Goal: Task Accomplishment & Management: Manage account settings

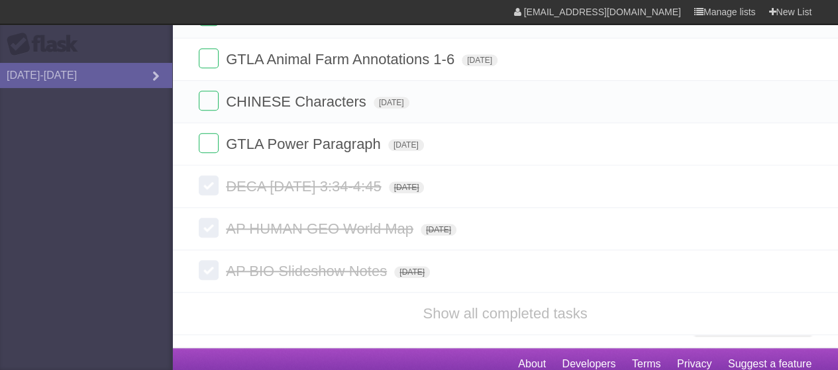
scroll to position [541, 0]
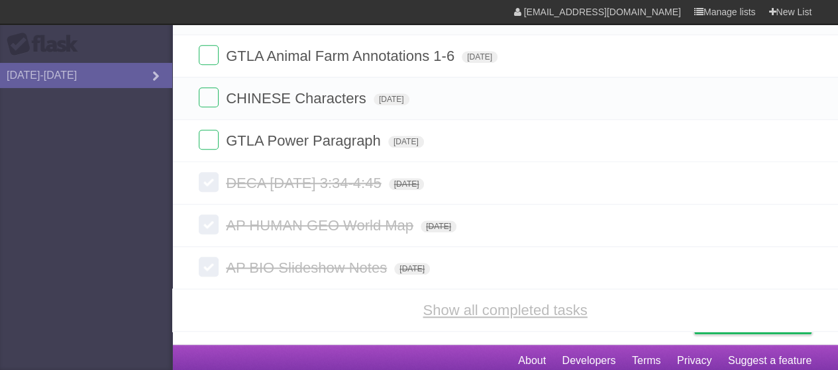
click at [493, 305] on link "Show all completed tasks" at bounding box center [505, 310] width 164 height 17
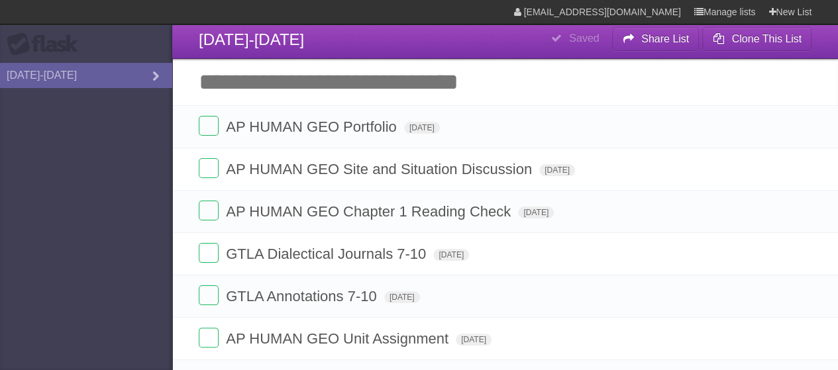
scroll to position [0, 0]
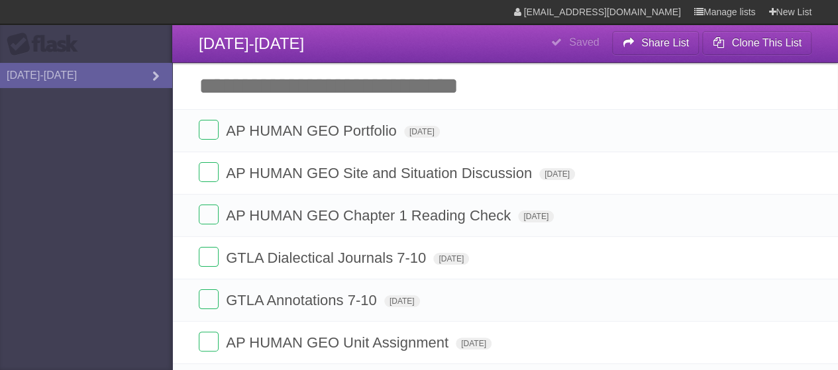
click at [352, 91] on input "Add another task" at bounding box center [505, 86] width 666 height 46
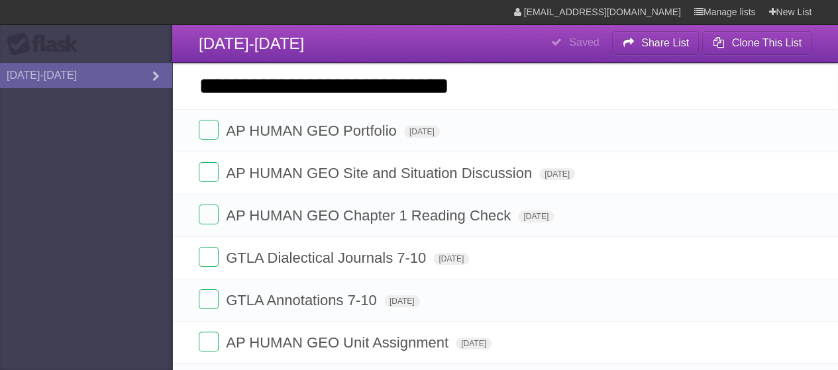
type input "**********"
click input "*********" at bounding box center [0, 0] width 0 height 0
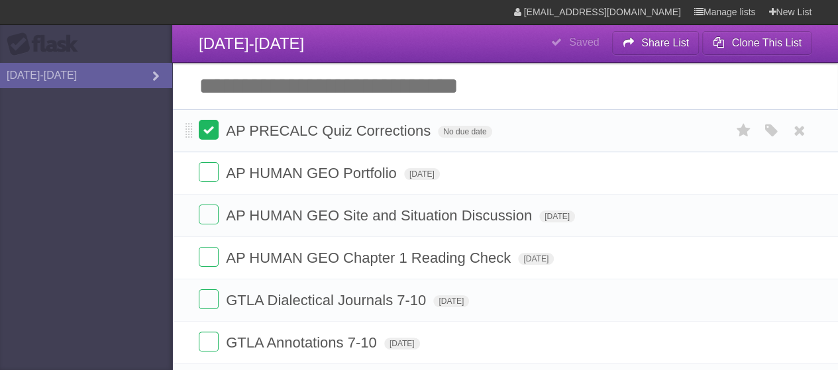
click at [212, 124] on label at bounding box center [209, 130] width 20 height 20
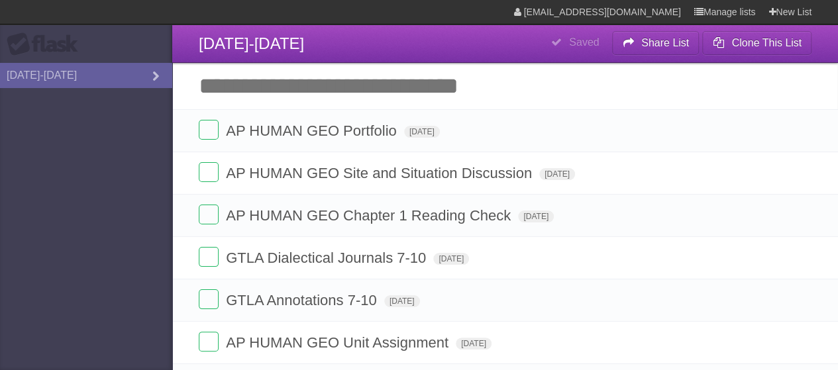
click at [343, 79] on input "Add another task" at bounding box center [505, 86] width 666 height 46
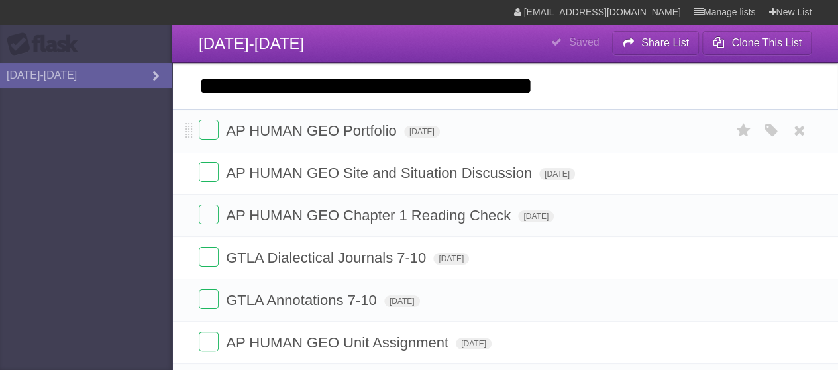
type input "**********"
click input "*********" at bounding box center [0, 0] width 0 height 0
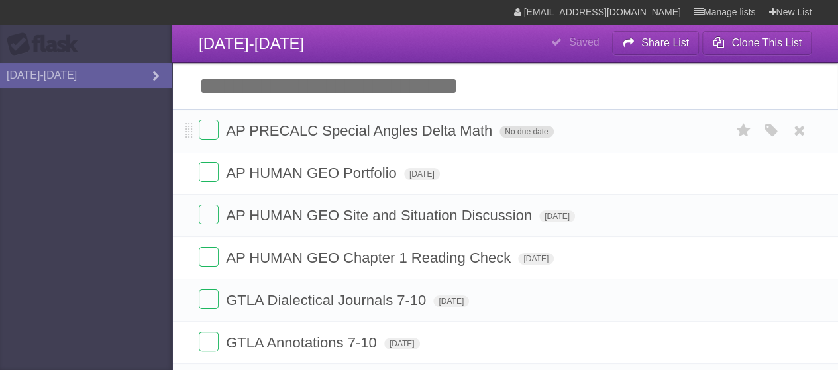
click at [540, 127] on span "No due date" at bounding box center [526, 132] width 54 height 12
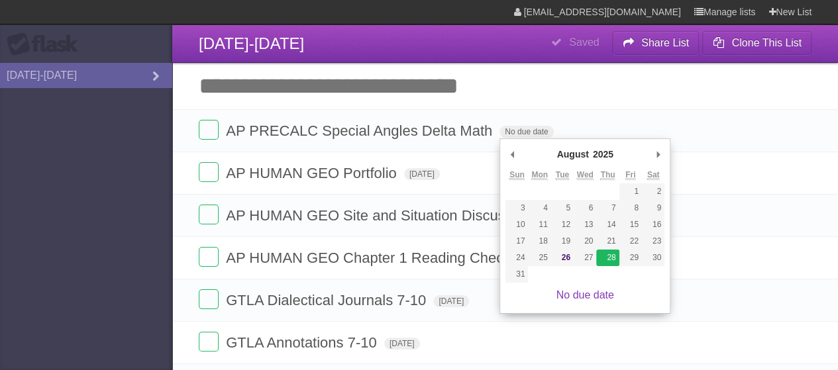
type span "[DATE]"
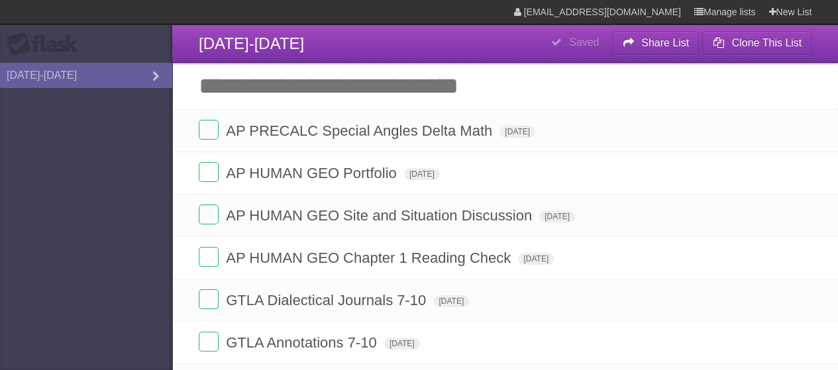
click at [482, 76] on input "Add another task" at bounding box center [505, 86] width 666 height 46
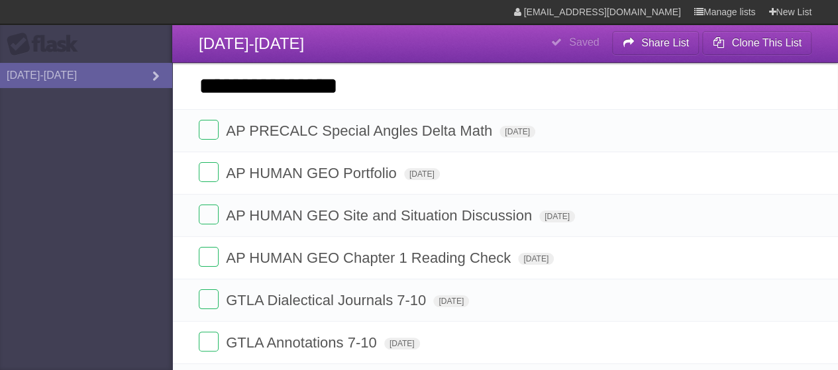
type input "**********"
click input "*********" at bounding box center [0, 0] width 0 height 0
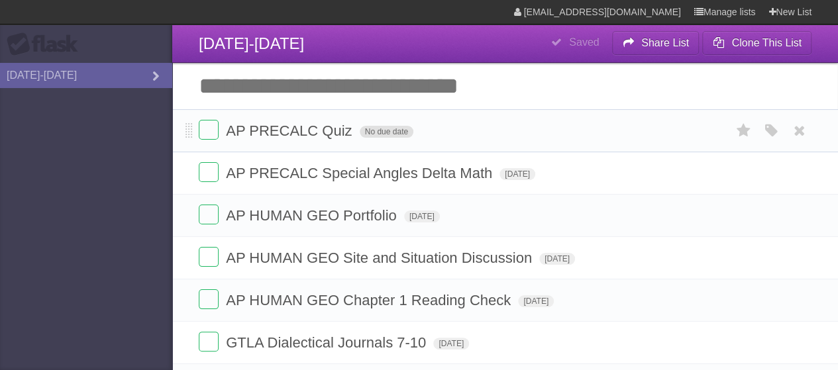
click at [378, 130] on span "No due date" at bounding box center [387, 132] width 54 height 12
click at [395, 136] on span "Fri Aug 29 2025" at bounding box center [378, 132] width 36 height 12
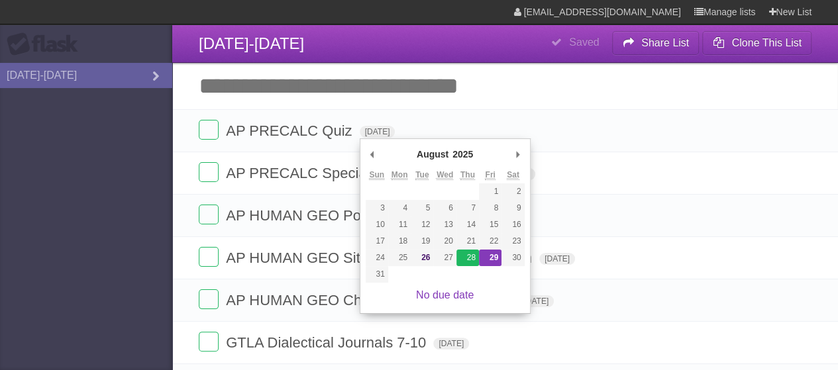
type span "[DATE]"
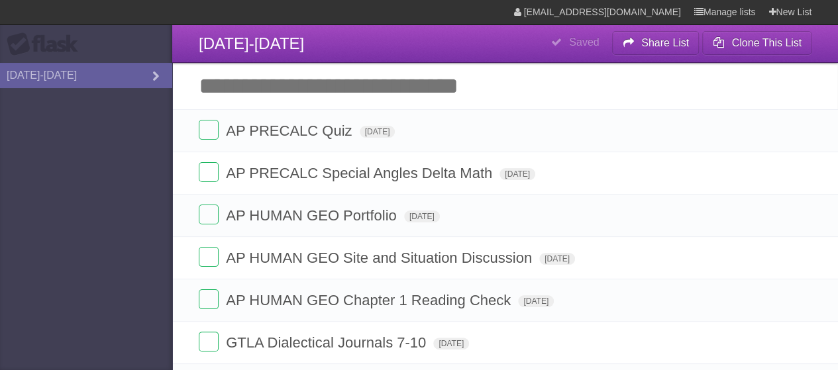
click at [90, 247] on aside "Flask 2025-2026" at bounding box center [86, 185] width 172 height 370
click at [339, 93] on input "Add another task" at bounding box center [505, 86] width 666 height 46
click at [740, 134] on icon at bounding box center [743, 131] width 19 height 22
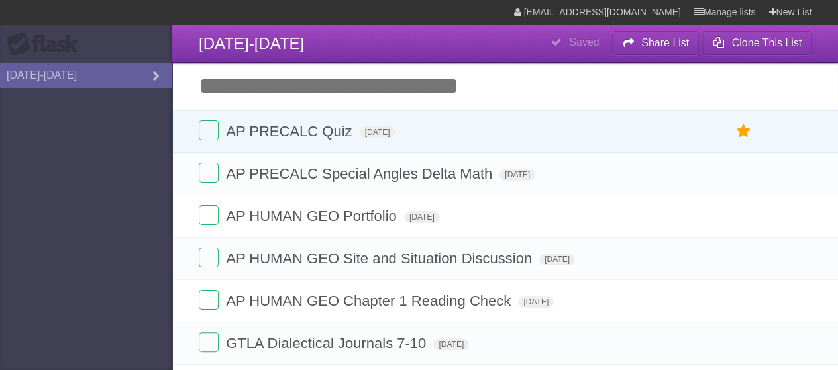
click at [744, 138] on icon at bounding box center [743, 132] width 19 height 22
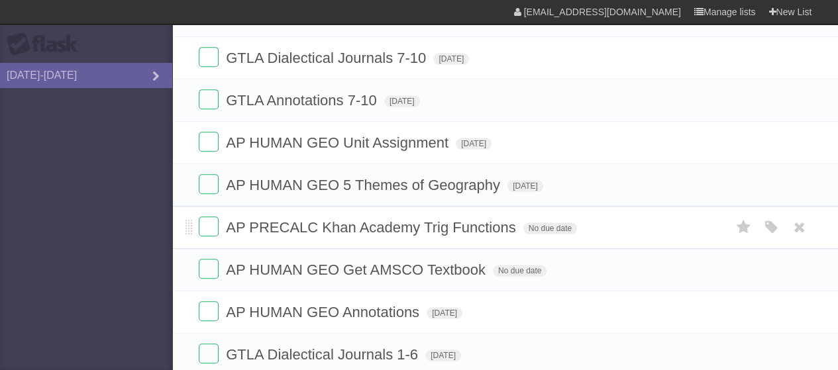
scroll to position [285, 0]
click at [734, 223] on icon at bounding box center [743, 227] width 19 height 22
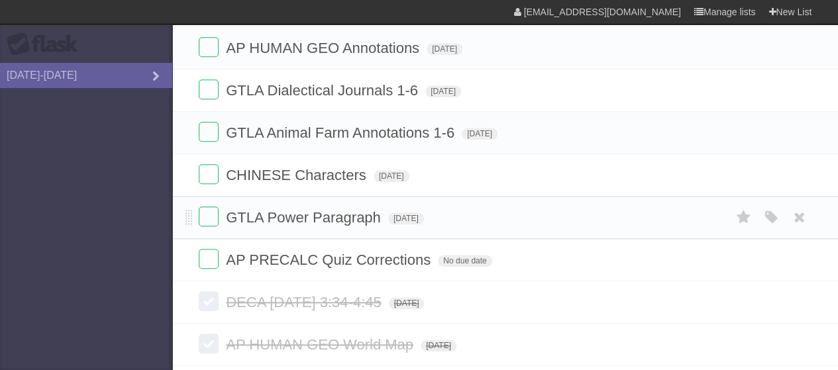
scroll to position [552, 0]
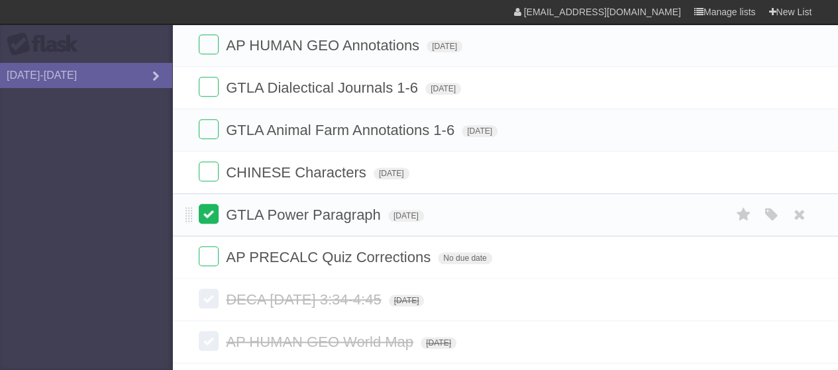
click at [203, 211] on label at bounding box center [209, 214] width 20 height 20
click at [210, 250] on label at bounding box center [209, 256] width 20 height 20
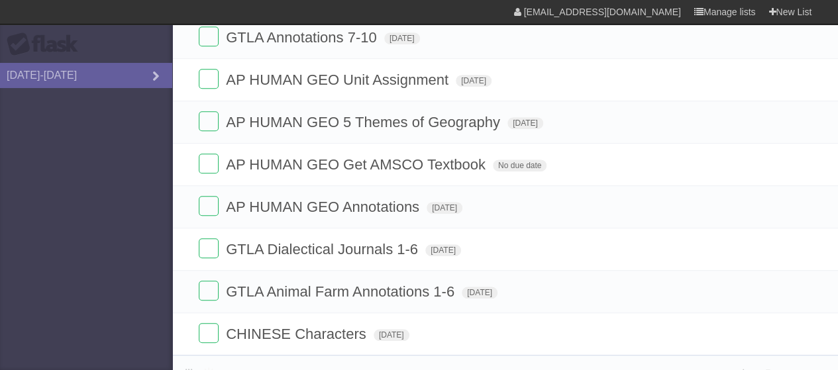
scroll to position [389, 0]
click at [203, 161] on label at bounding box center [209, 165] width 20 height 20
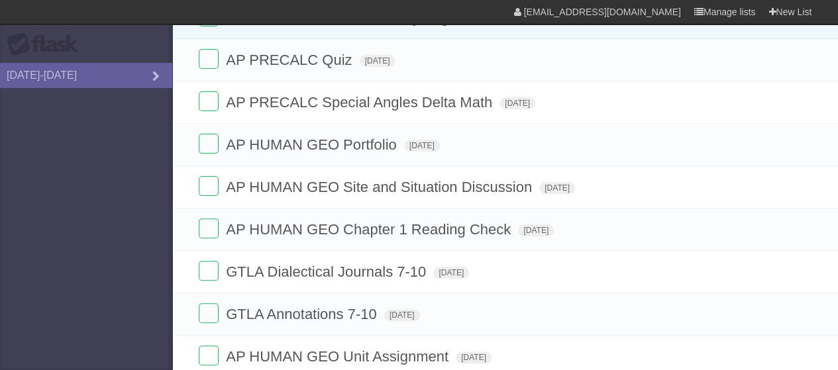
scroll to position [113, 0]
click at [741, 182] on icon at bounding box center [743, 188] width 19 height 22
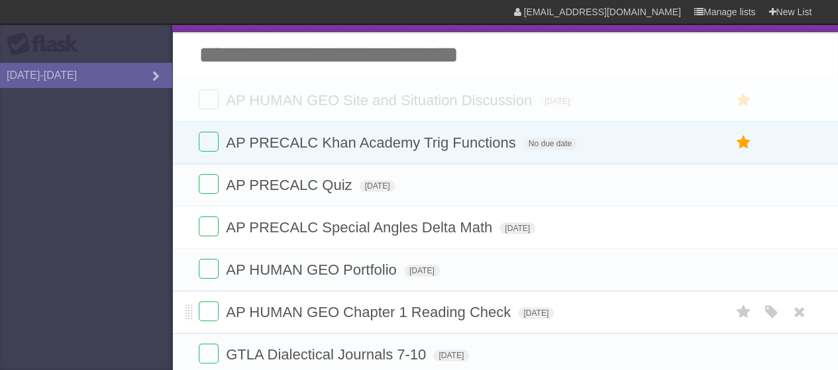
scroll to position [27, 0]
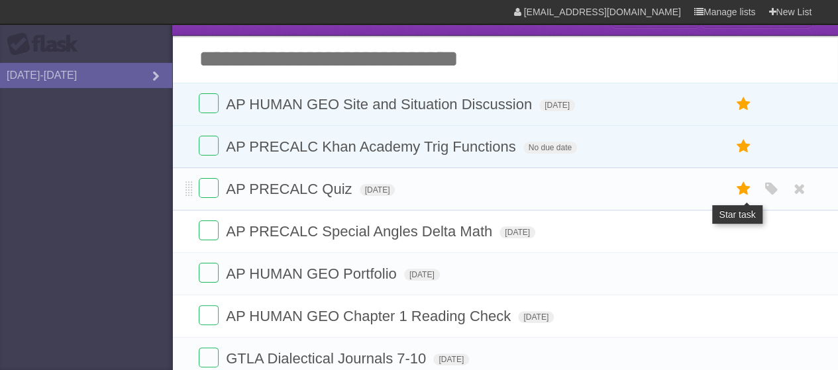
click at [741, 190] on icon at bounding box center [743, 189] width 19 height 22
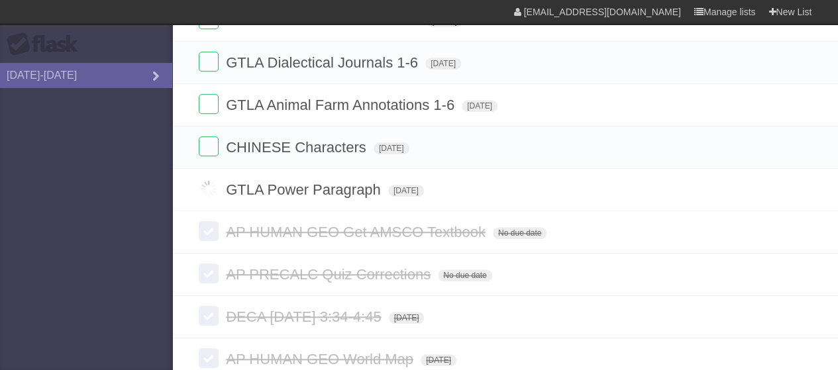
scroll to position [527, 0]
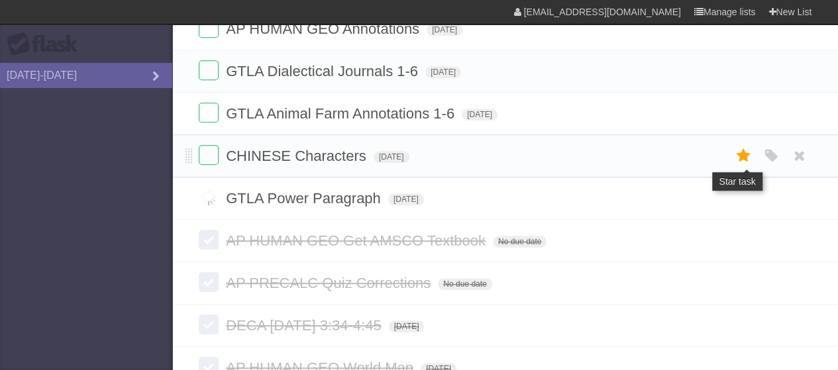
click at [740, 152] on icon at bounding box center [743, 156] width 19 height 22
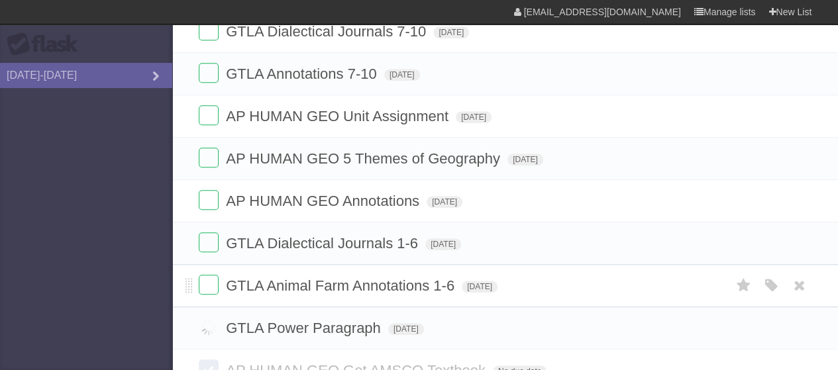
scroll to position [397, 0]
drag, startPoint x: 189, startPoint y: 275, endPoint x: 197, endPoint y: 122, distance: 153.2
drag, startPoint x: 197, startPoint y: 122, endPoint x: 146, endPoint y: 195, distance: 89.3
click at [146, 195] on aside "Flask 2025-2026" at bounding box center [86, 185] width 172 height 370
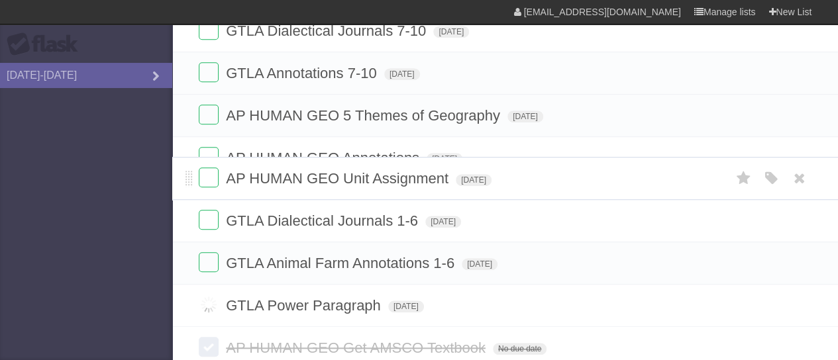
drag, startPoint x: 188, startPoint y: 112, endPoint x: 180, endPoint y: 179, distance: 67.4
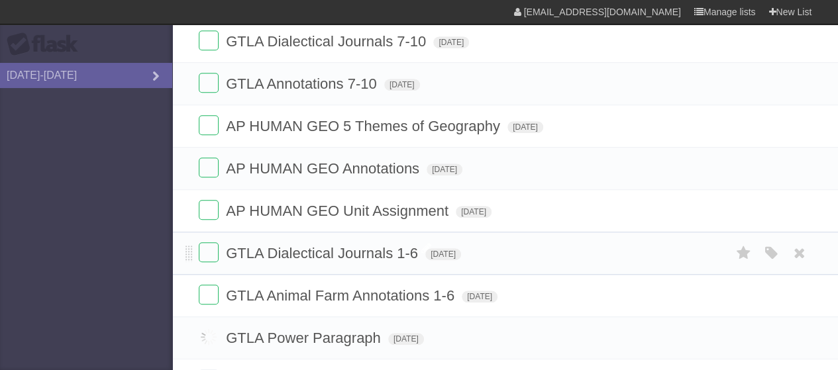
scroll to position [417, 0]
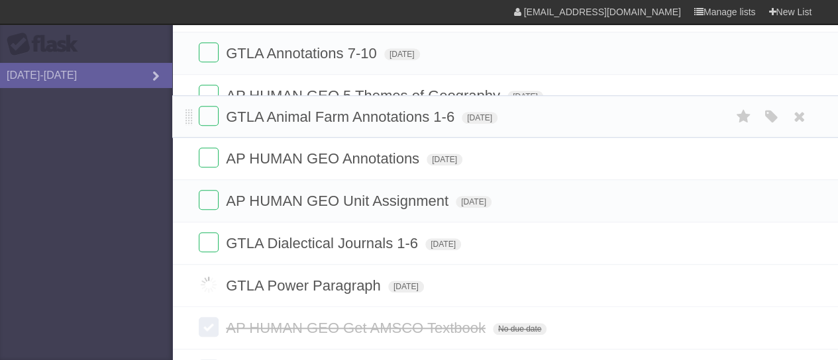
drag, startPoint x: 190, startPoint y: 260, endPoint x: 184, endPoint y: 119, distance: 141.9
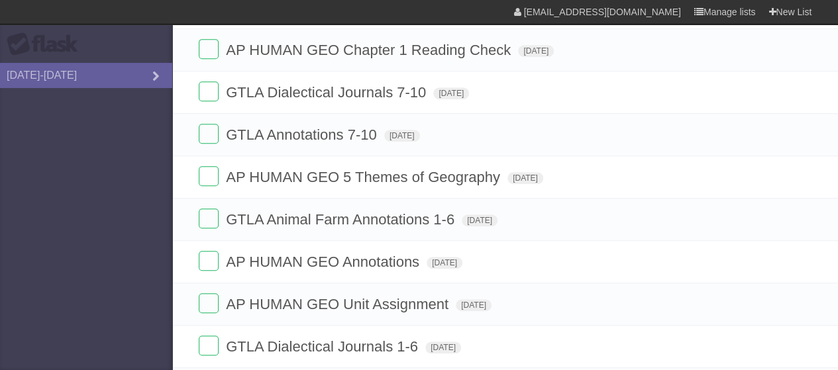
scroll to position [334, 0]
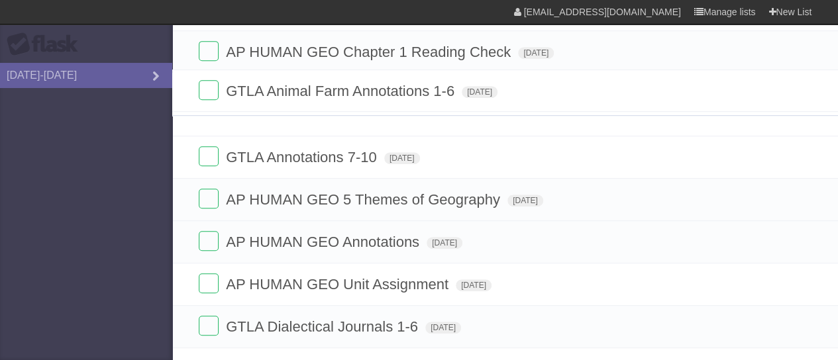
drag, startPoint x: 188, startPoint y: 221, endPoint x: 184, endPoint y: 95, distance: 125.2
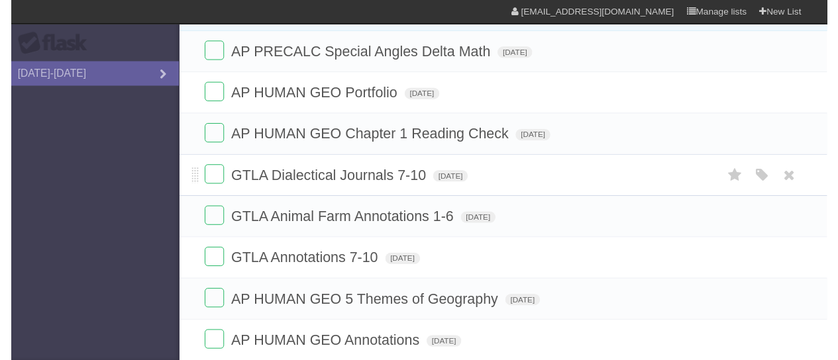
scroll to position [215, 0]
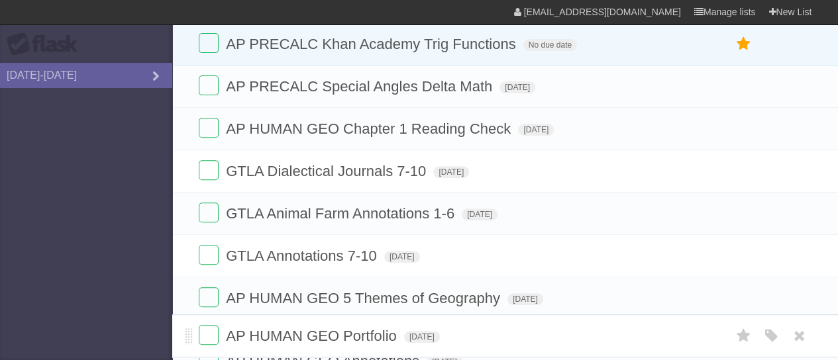
drag, startPoint x: 191, startPoint y: 125, endPoint x: 176, endPoint y: 350, distance: 225.0
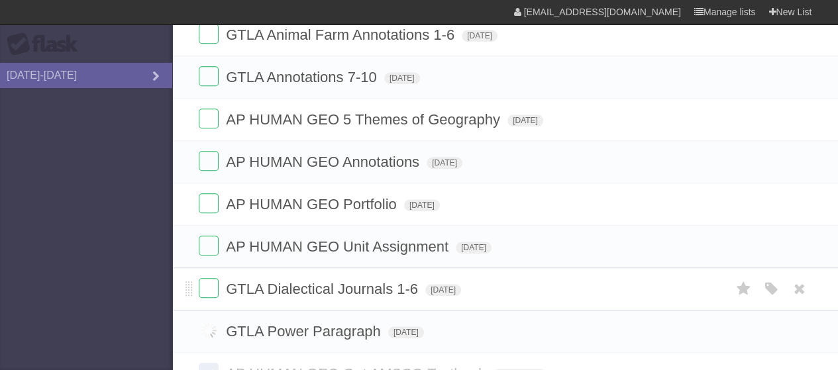
scroll to position [394, 0]
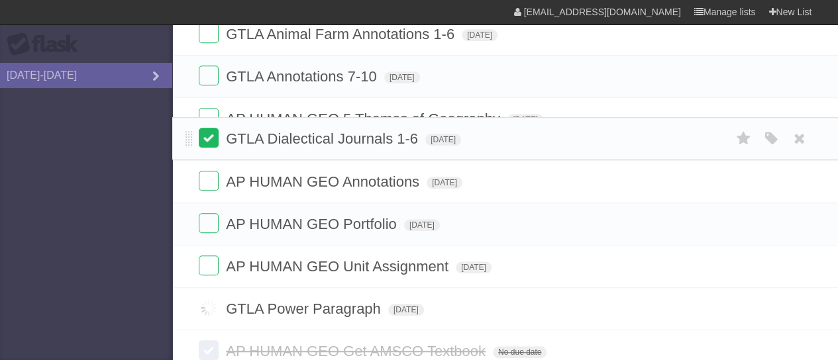
drag, startPoint x: 189, startPoint y: 288, endPoint x: 201, endPoint y: 113, distance: 175.9
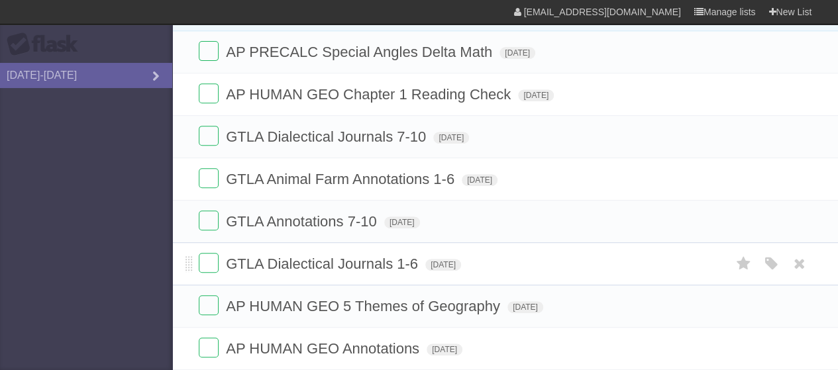
scroll to position [248, 0]
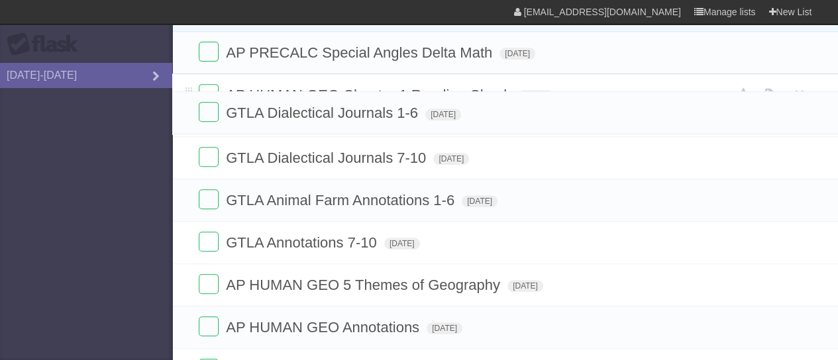
drag, startPoint x: 187, startPoint y: 252, endPoint x: 197, endPoint y: 106, distance: 146.7
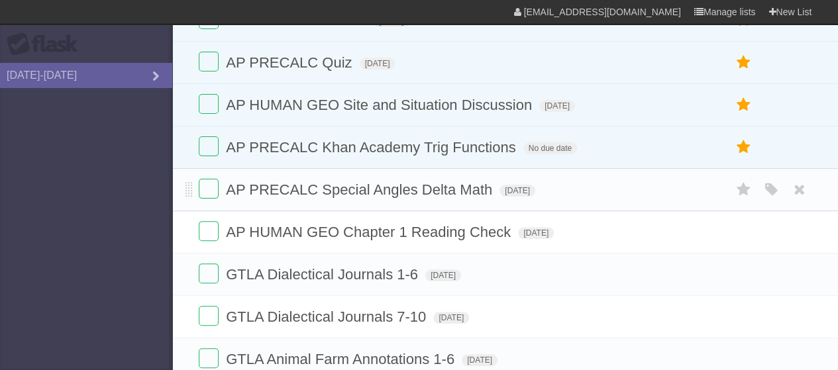
scroll to position [111, 0]
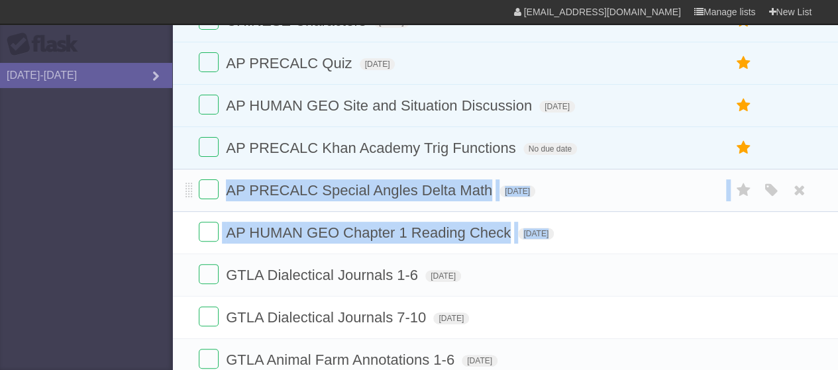
drag, startPoint x: 181, startPoint y: 274, endPoint x: 200, endPoint y: 199, distance: 76.5
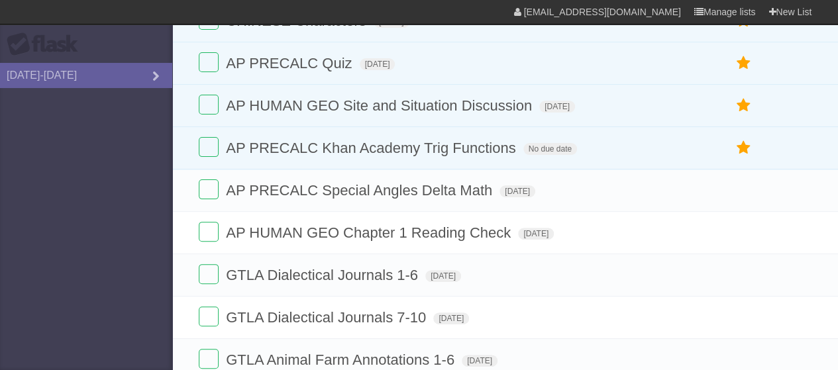
click at [135, 225] on aside "Flask 2025-2026" at bounding box center [86, 185] width 172 height 370
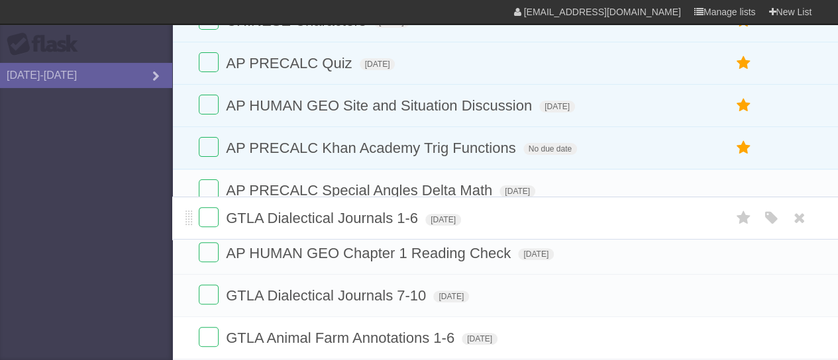
drag, startPoint x: 190, startPoint y: 278, endPoint x: 176, endPoint y: 222, distance: 57.4
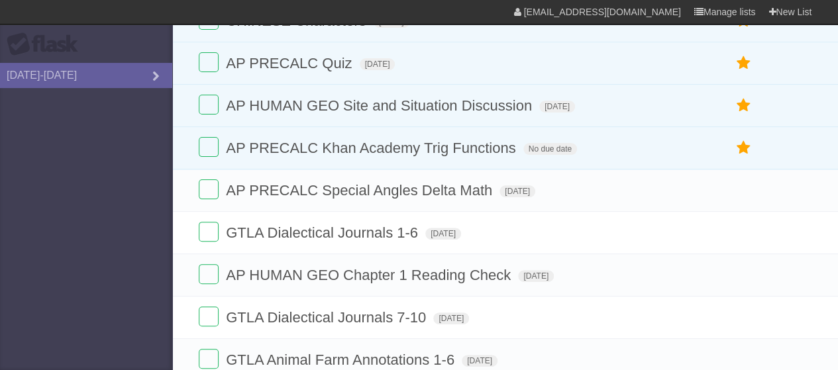
click at [117, 266] on aside "Flask 2025-2026" at bounding box center [86, 185] width 172 height 370
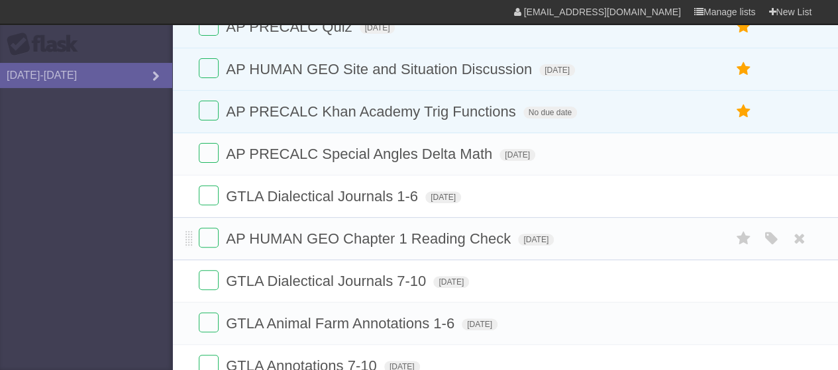
scroll to position [149, 0]
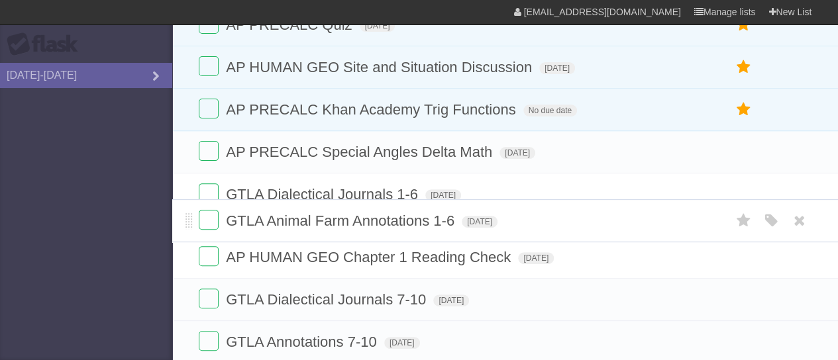
drag, startPoint x: 187, startPoint y: 324, endPoint x: 195, endPoint y: 231, distance: 93.7
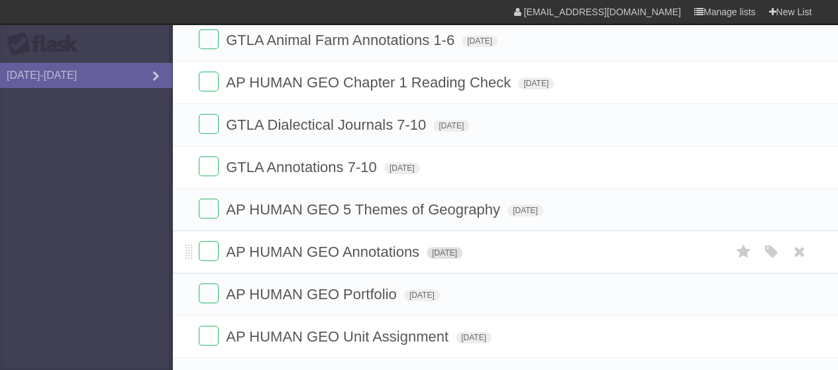
scroll to position [348, 0]
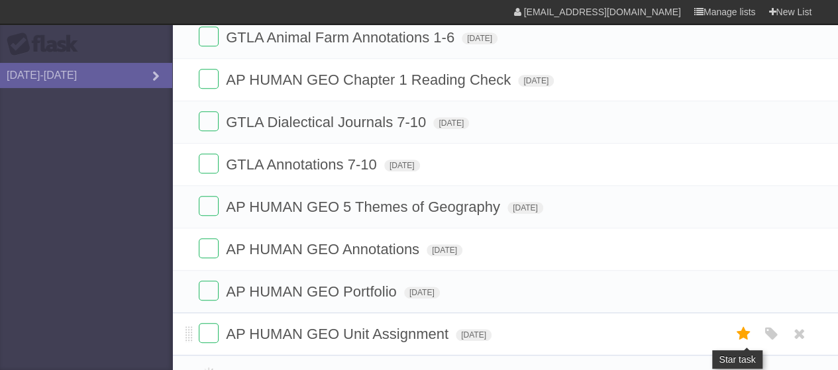
click at [747, 333] on icon at bounding box center [743, 334] width 19 height 22
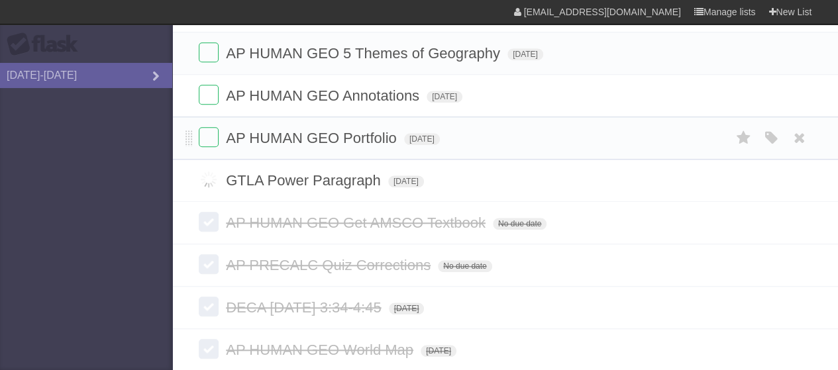
scroll to position [547, 0]
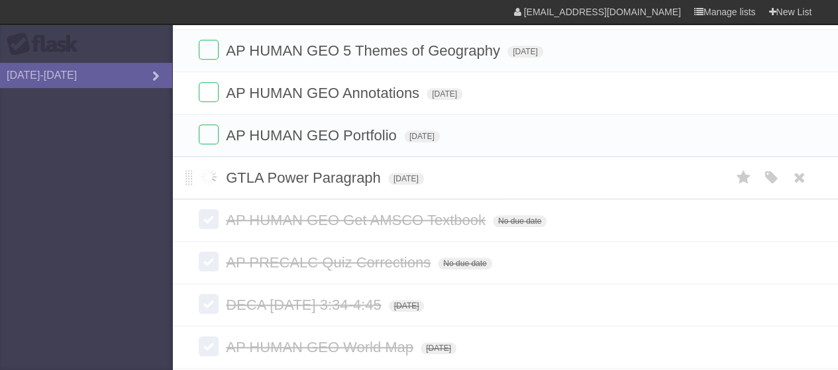
click at [211, 171] on label at bounding box center [209, 177] width 20 height 20
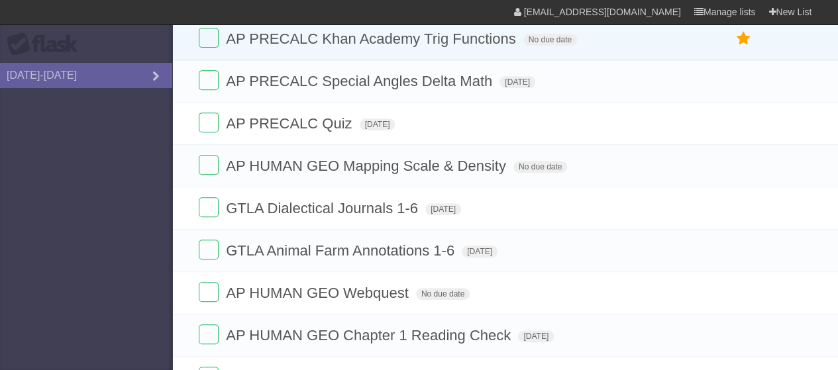
scroll to position [199, 0]
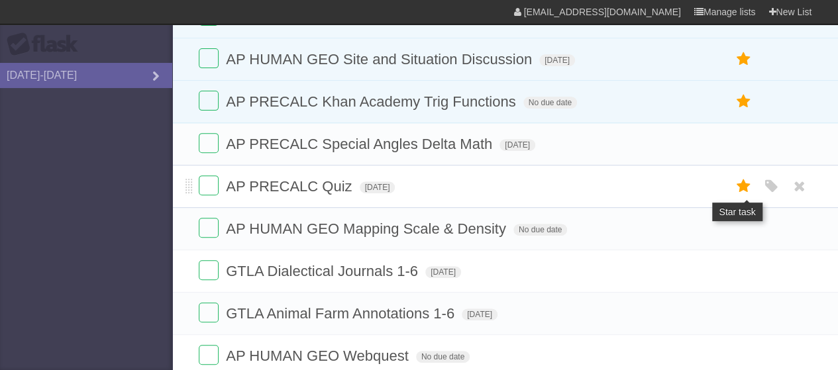
click at [740, 181] on icon at bounding box center [743, 187] width 19 height 22
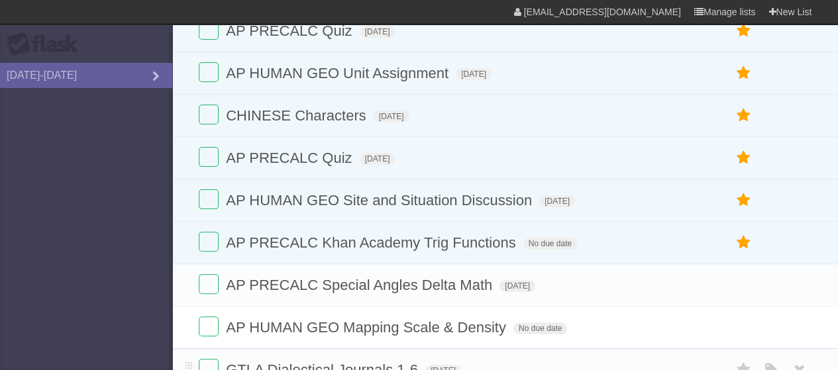
scroll to position [50, 0]
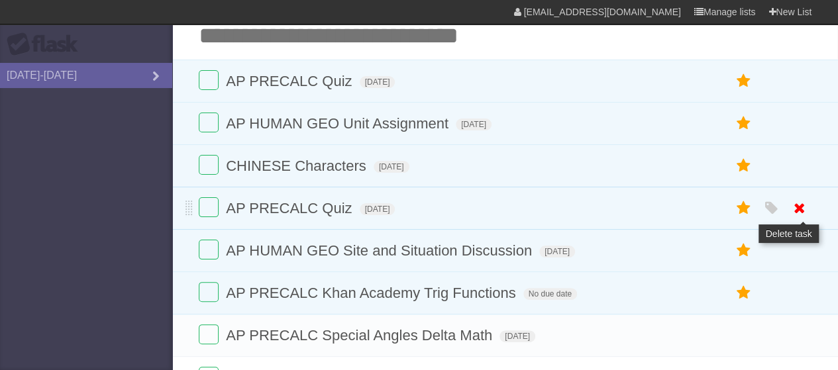
click at [801, 208] on icon at bounding box center [799, 208] width 19 height 22
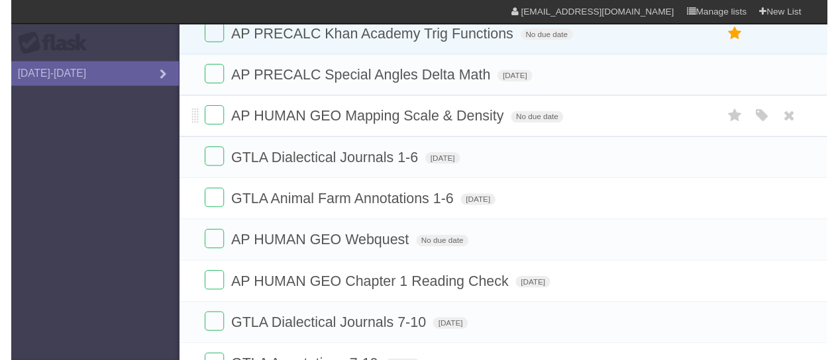
scroll to position [277, 0]
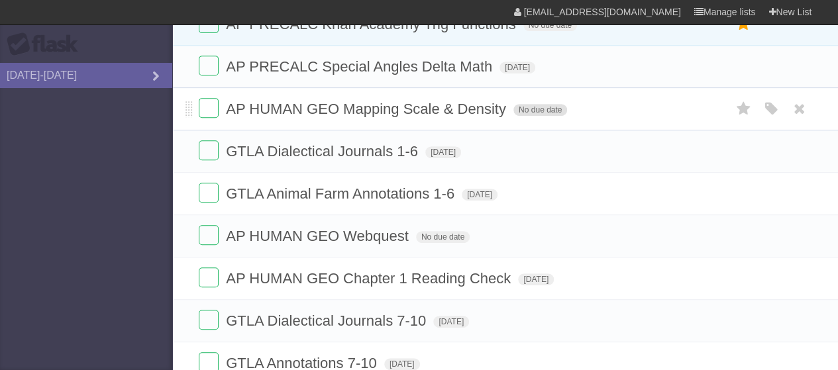
click at [539, 104] on span "No due date" at bounding box center [540, 110] width 54 height 12
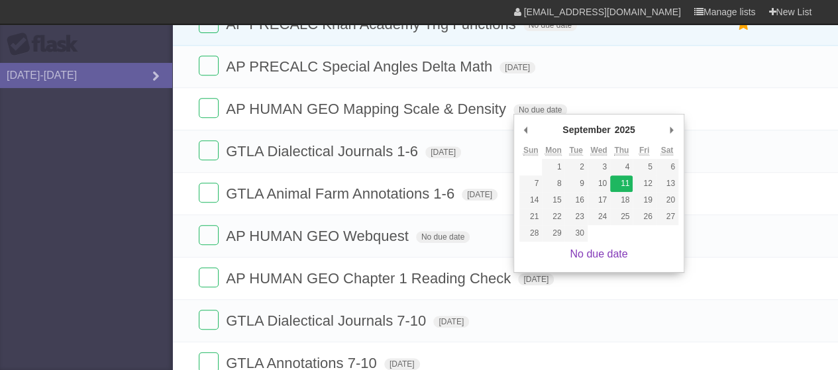
type span "[DATE]"
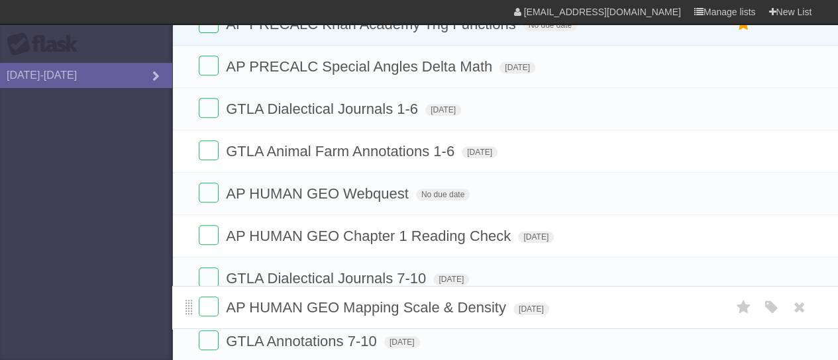
drag, startPoint x: 185, startPoint y: 103, endPoint x: 188, endPoint y: 304, distance: 201.4
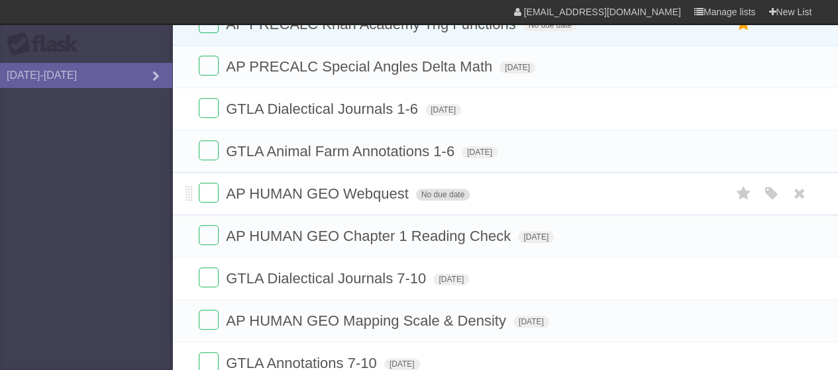
click at [426, 197] on span "No due date" at bounding box center [443, 195] width 54 height 12
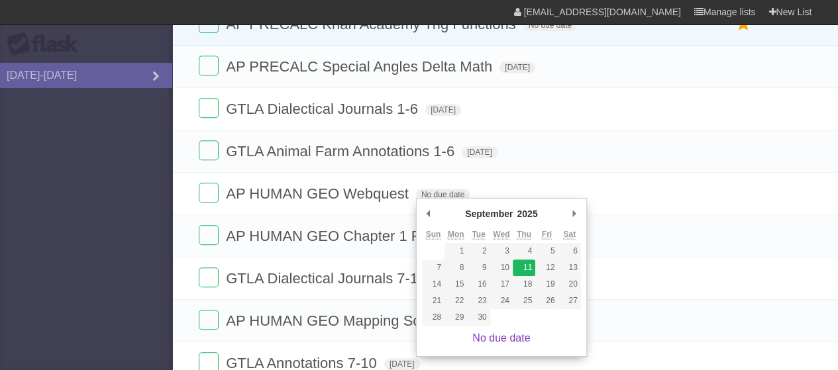
type span "[DATE]"
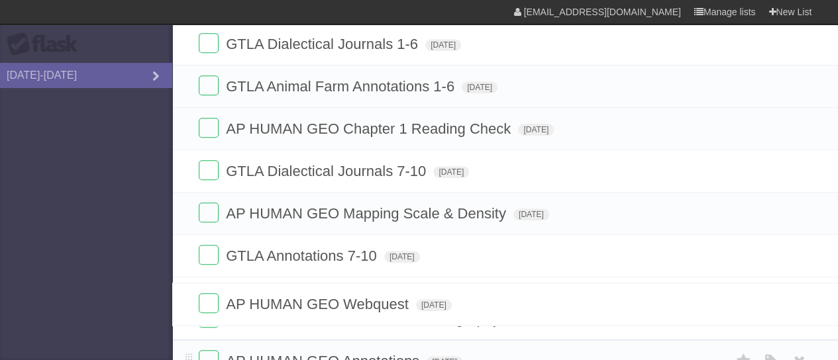
drag, startPoint x: 191, startPoint y: 186, endPoint x: 234, endPoint y: 347, distance: 166.6
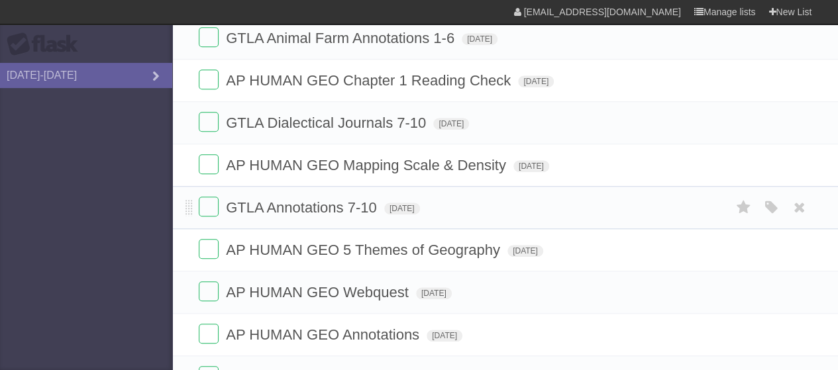
scroll to position [387, 0]
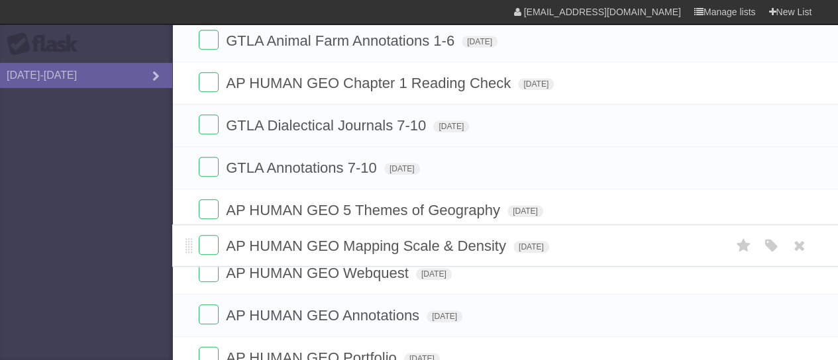
drag, startPoint x: 188, startPoint y: 164, endPoint x: 185, endPoint y: 236, distance: 72.2
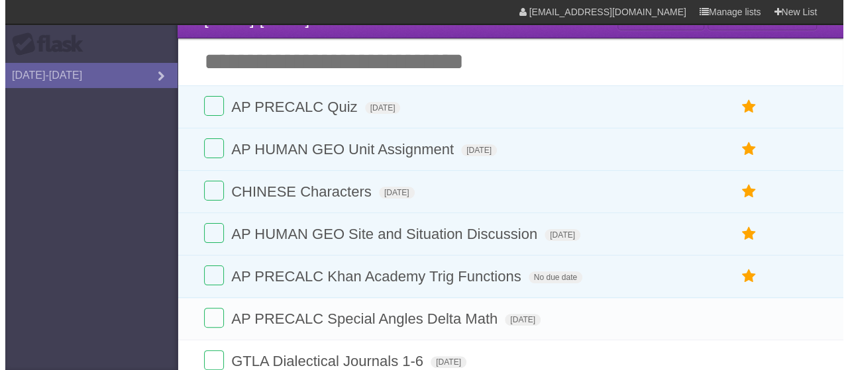
scroll to position [0, 0]
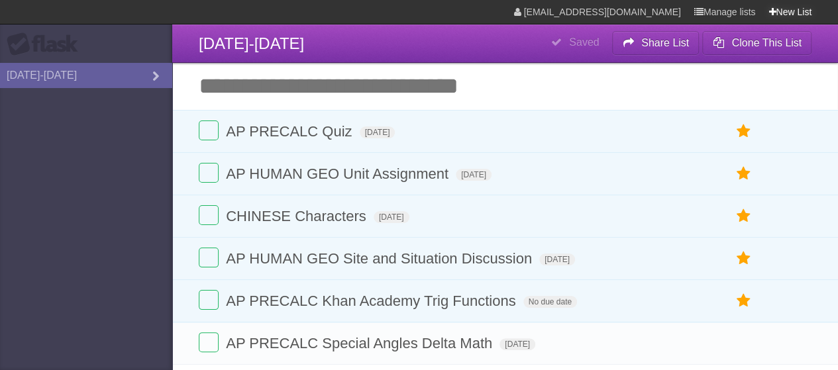
click at [768, 9] on icon at bounding box center [771, 12] width 7 height 11
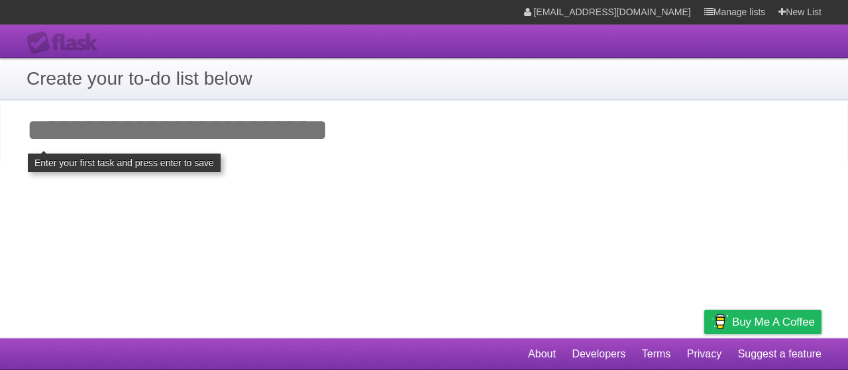
click at [310, 129] on input "Add your first task" at bounding box center [424, 130] width 848 height 61
click at [254, 76] on h1 "Create your to-do list below" at bounding box center [423, 79] width 795 height 28
click at [197, 91] on h1 "Create your to-do list below" at bounding box center [423, 79] width 795 height 28
click at [174, 137] on input "Add your first task" at bounding box center [424, 130] width 848 height 61
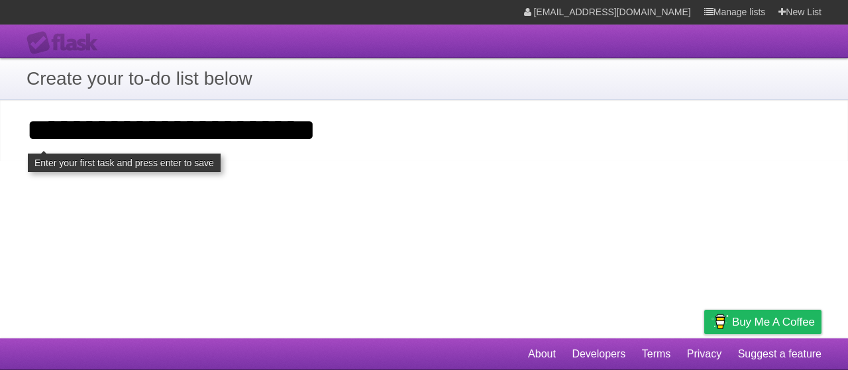
type input "**********"
click input "**********" at bounding box center [0, 0] width 0 height 0
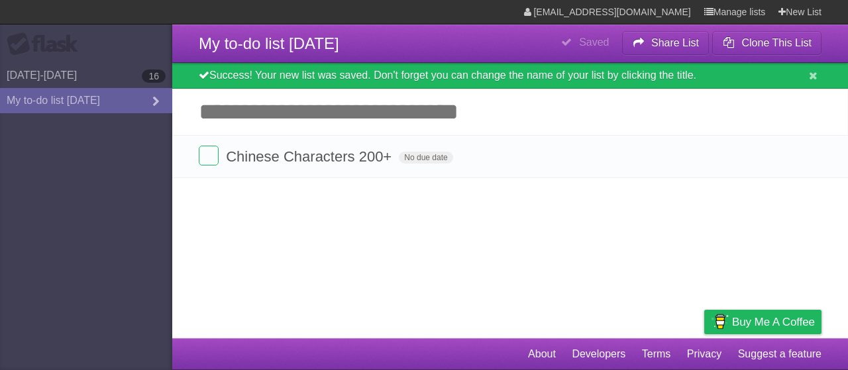
click at [304, 111] on input "Add another task" at bounding box center [510, 112] width 676 height 46
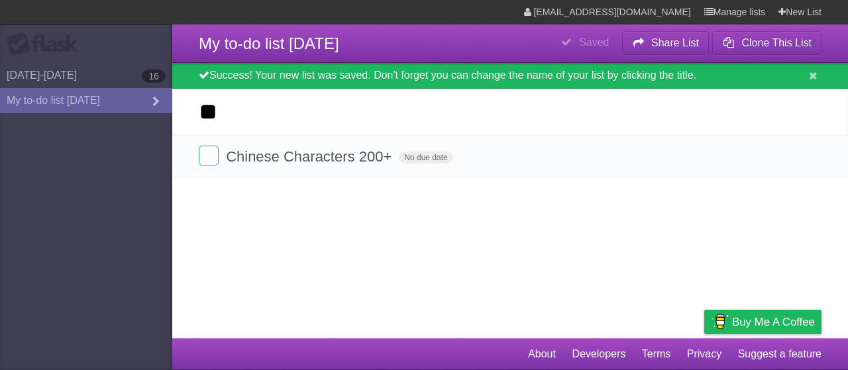
type input "*"
type input "**********"
click input "*********" at bounding box center [0, 0] width 0 height 0
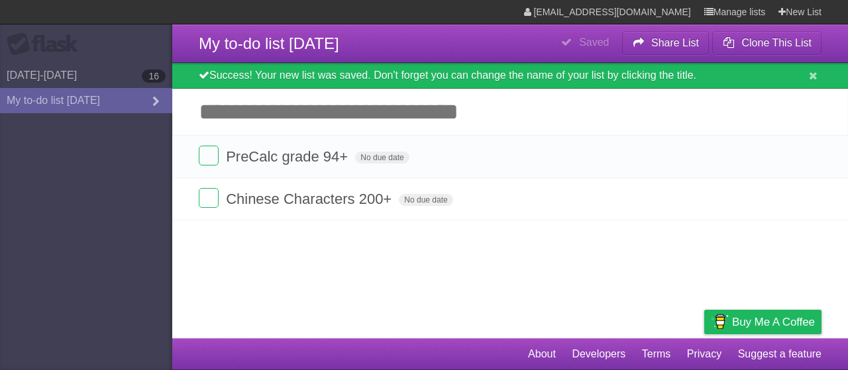
click at [733, 104] on input "Add another task" at bounding box center [510, 112] width 676 height 46
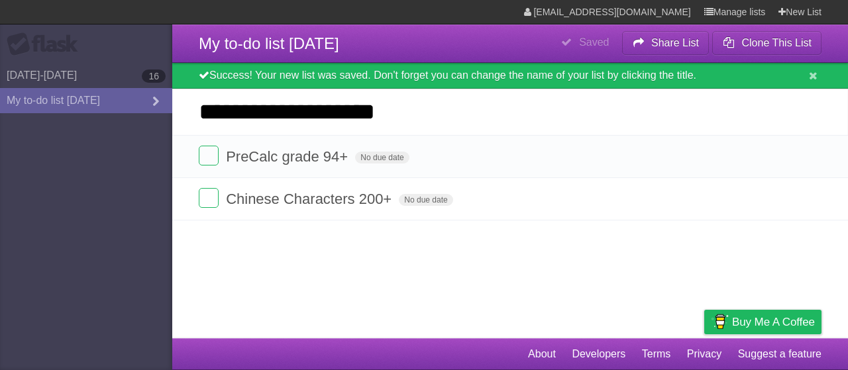
type input "**********"
click input "*********" at bounding box center [0, 0] width 0 height 0
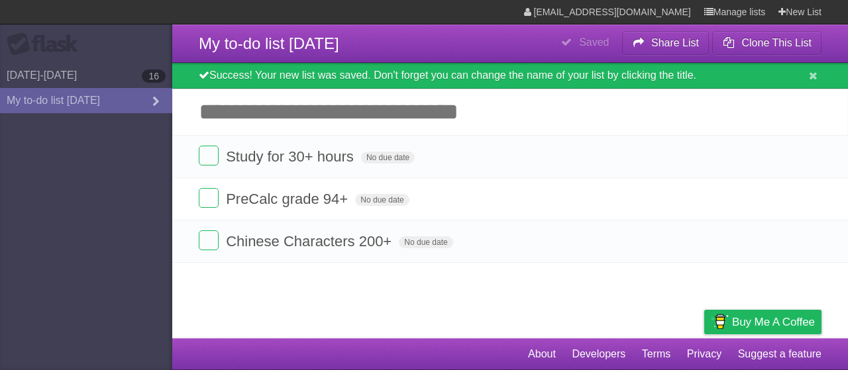
click at [559, 91] on input "Add another task" at bounding box center [510, 112] width 676 height 46
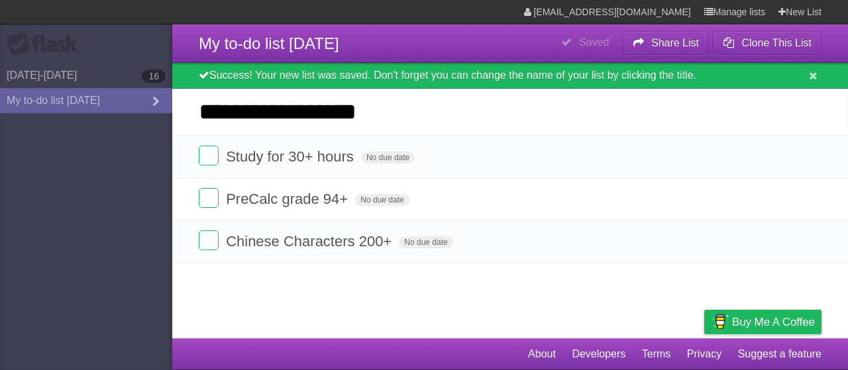
type input "**********"
click input "*********" at bounding box center [0, 0] width 0 height 0
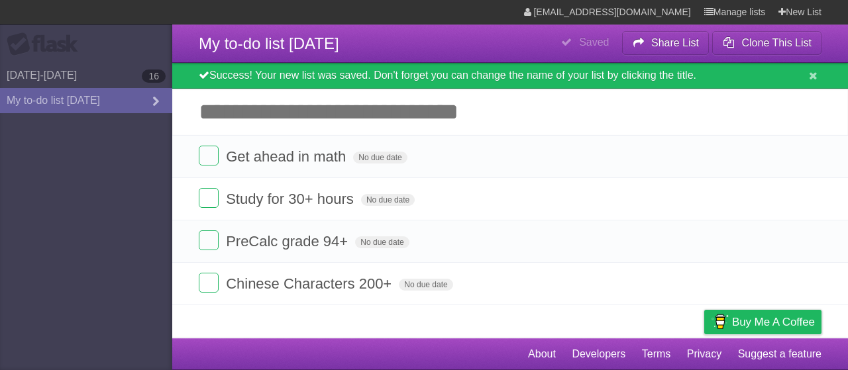
click at [332, 26] on header "**********" at bounding box center [510, 44] width 676 height 38
click at [331, 30] on h1 "My to-do list 08/26/2025" at bounding box center [269, 44] width 140 height 32
click at [333, 38] on span "My to-do list 08/26/2025" at bounding box center [269, 43] width 140 height 18
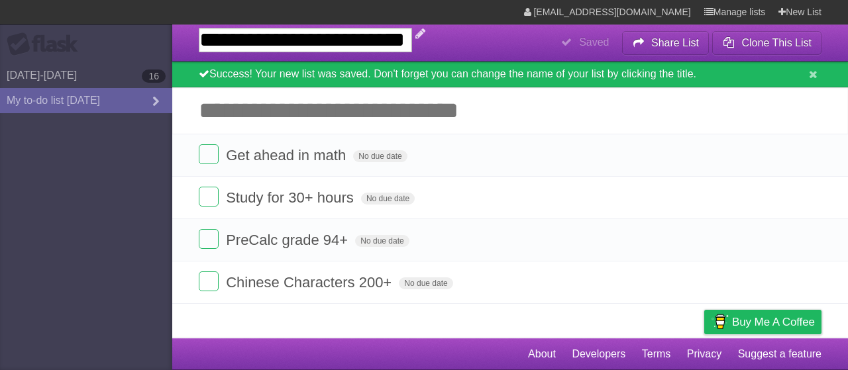
click at [333, 38] on input "**********" at bounding box center [305, 40] width 213 height 25
click at [438, 58] on header "**********" at bounding box center [510, 43] width 676 height 37
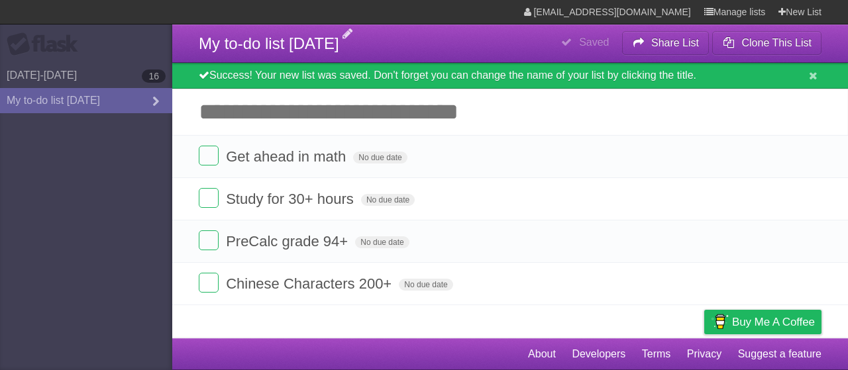
click at [339, 51] on span "My to-do list 08/26/2025" at bounding box center [269, 43] width 140 height 18
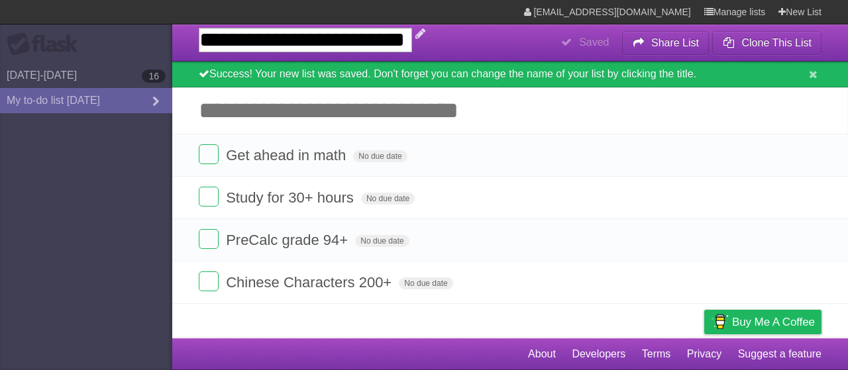
click at [356, 51] on input "**********" at bounding box center [305, 40] width 213 height 25
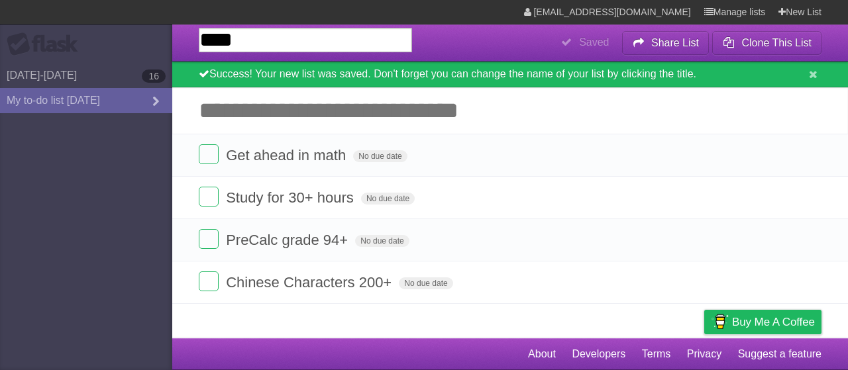
type input "*****"
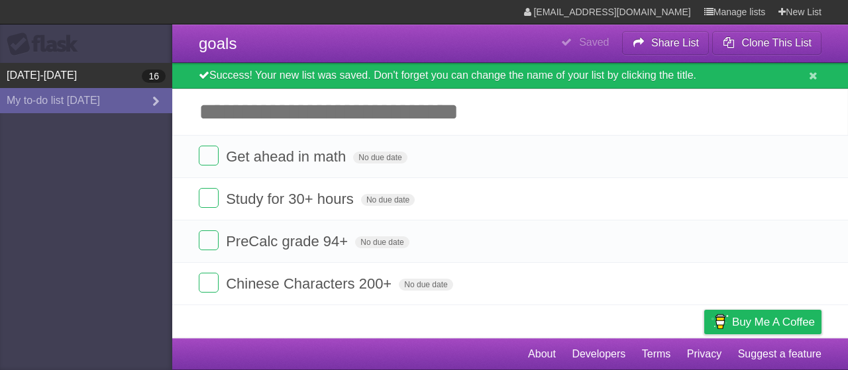
click at [85, 78] on link "2025-2026 16" at bounding box center [86, 75] width 172 height 25
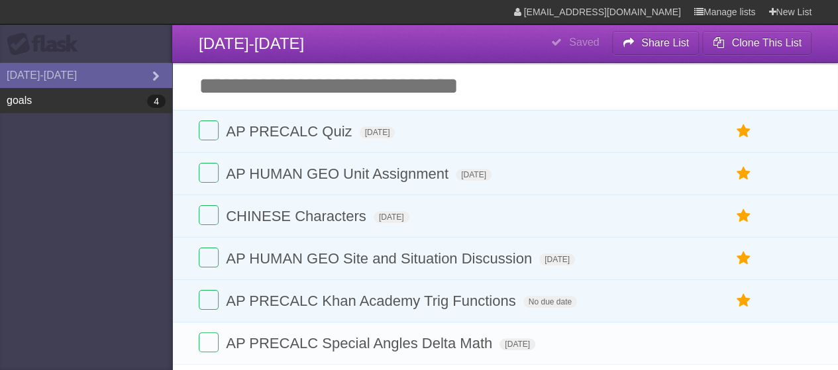
click at [83, 111] on link "goals 4" at bounding box center [86, 100] width 172 height 25
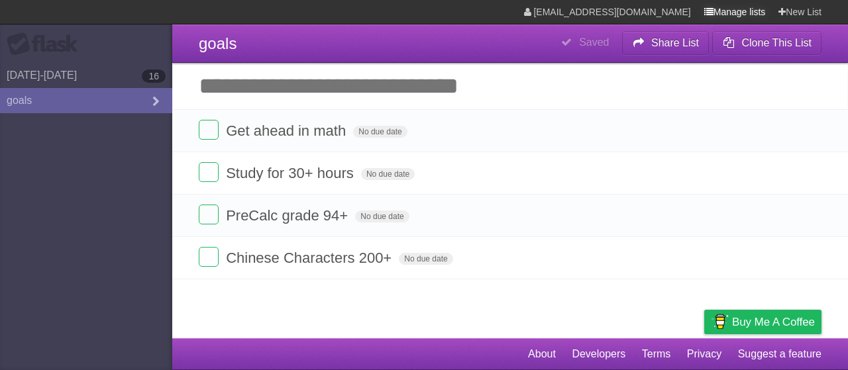
click at [707, 15] on icon at bounding box center [708, 12] width 9 height 11
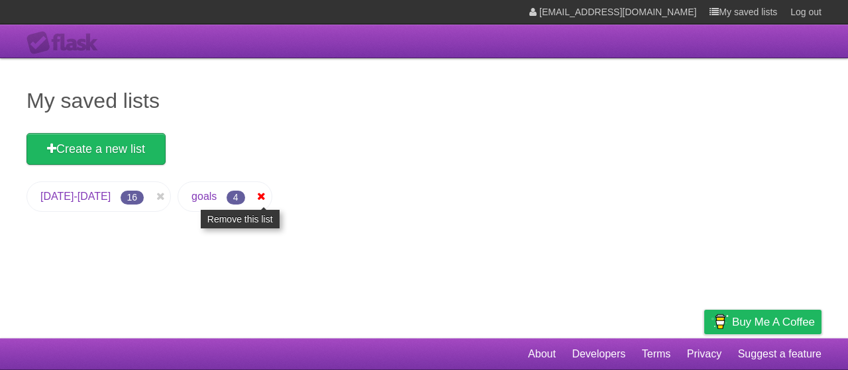
click at [255, 198] on icon at bounding box center [261, 197] width 13 height 16
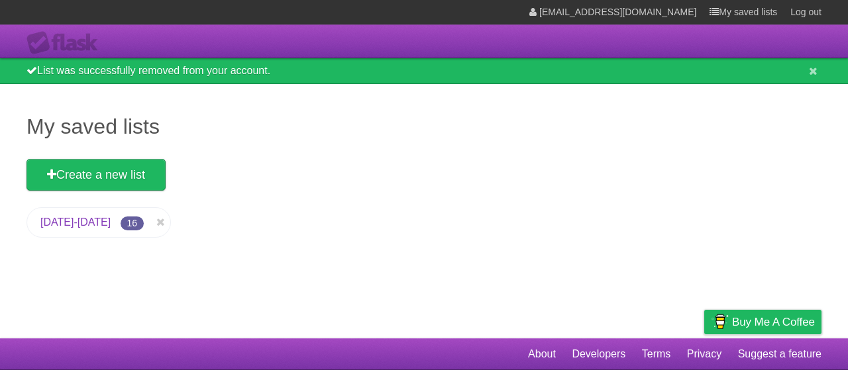
click at [77, 201] on div "My saved lists Create a new list [DATE]-[DATE] 16" at bounding box center [424, 211] width 848 height 254
click at [82, 221] on link "[DATE]-[DATE]" at bounding box center [75, 222] width 70 height 11
